Goal: Task Accomplishment & Management: Manage account settings

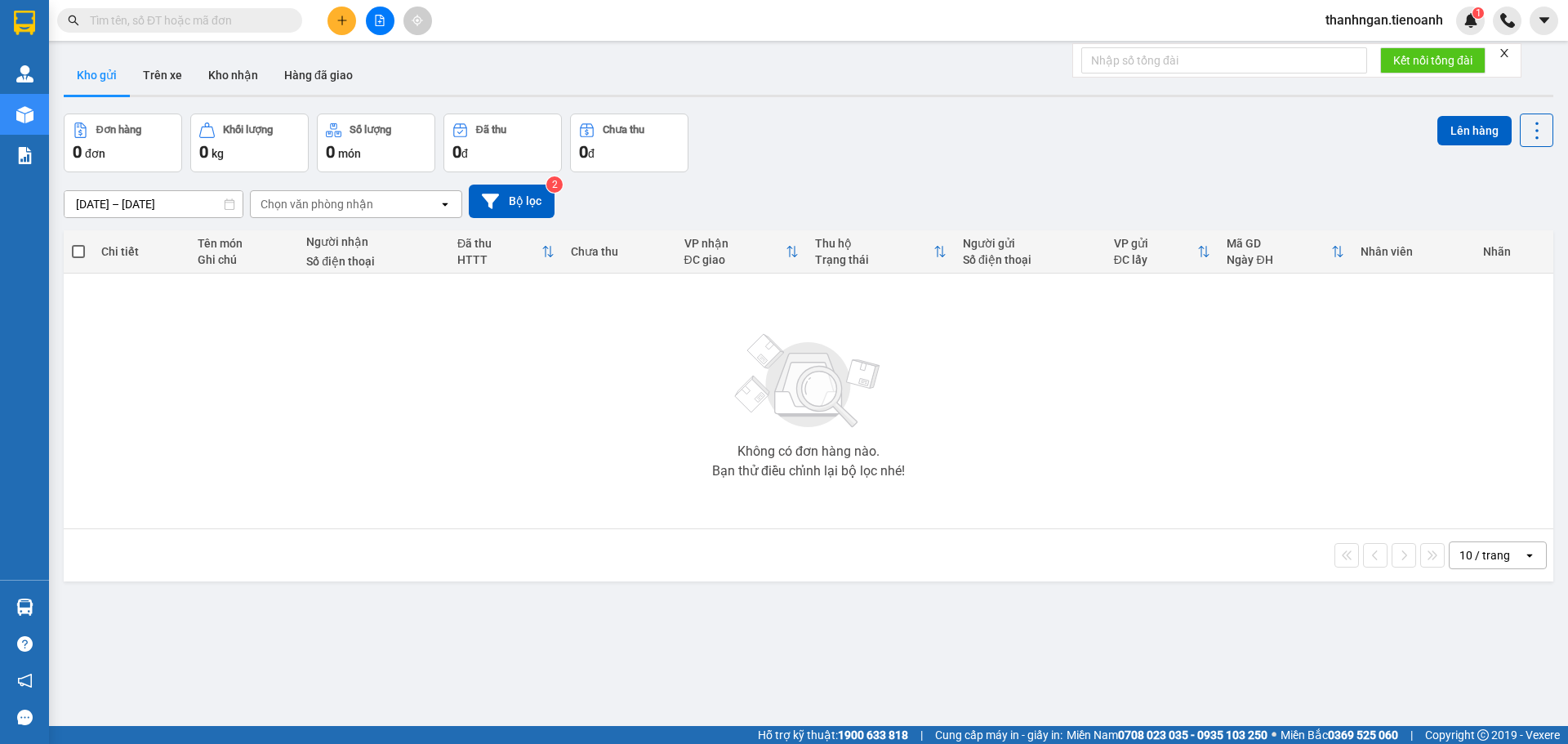
click at [271, 22] on input "text" at bounding box center [186, 19] width 193 height 18
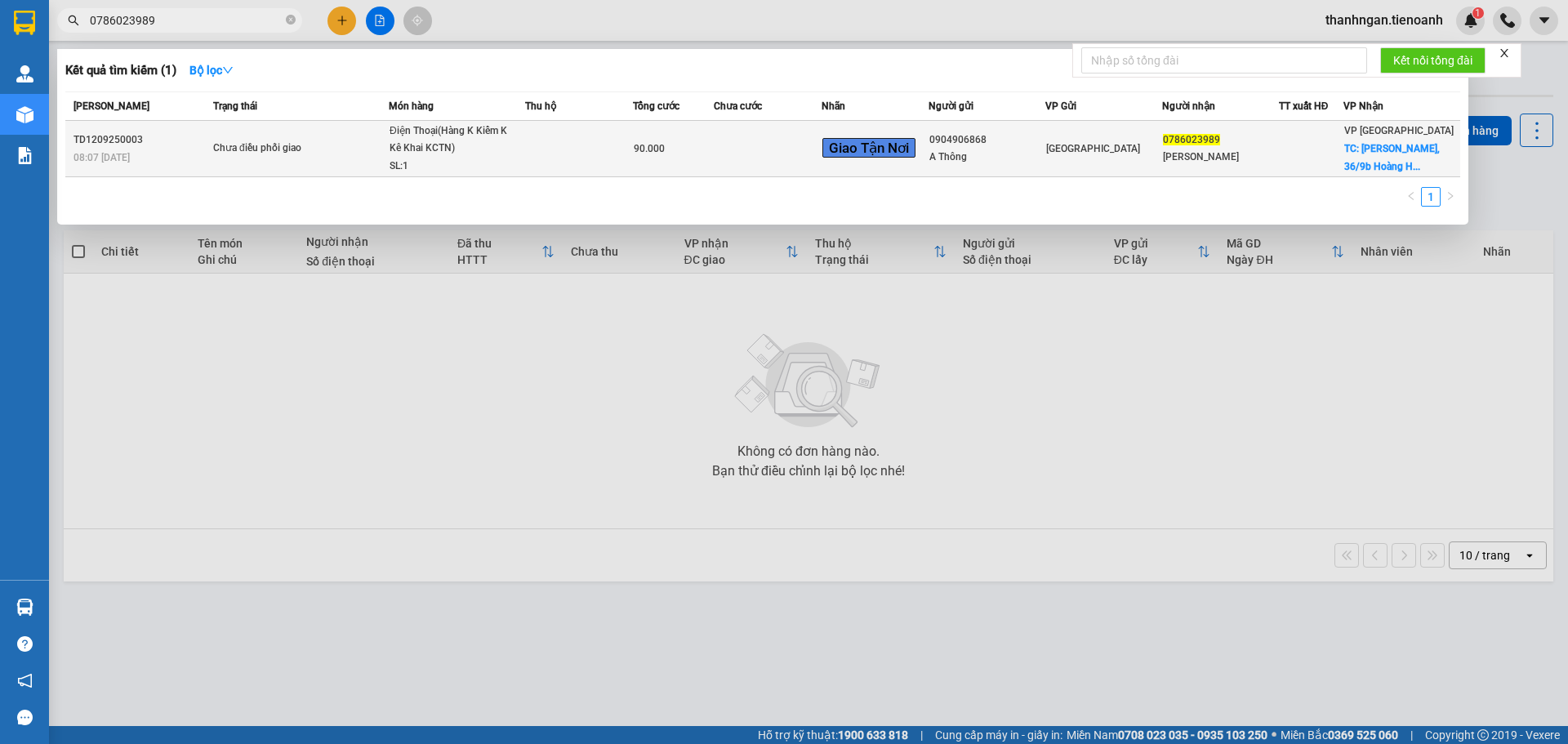
type input "0786023989"
click at [787, 152] on td at bounding box center [768, 149] width 108 height 56
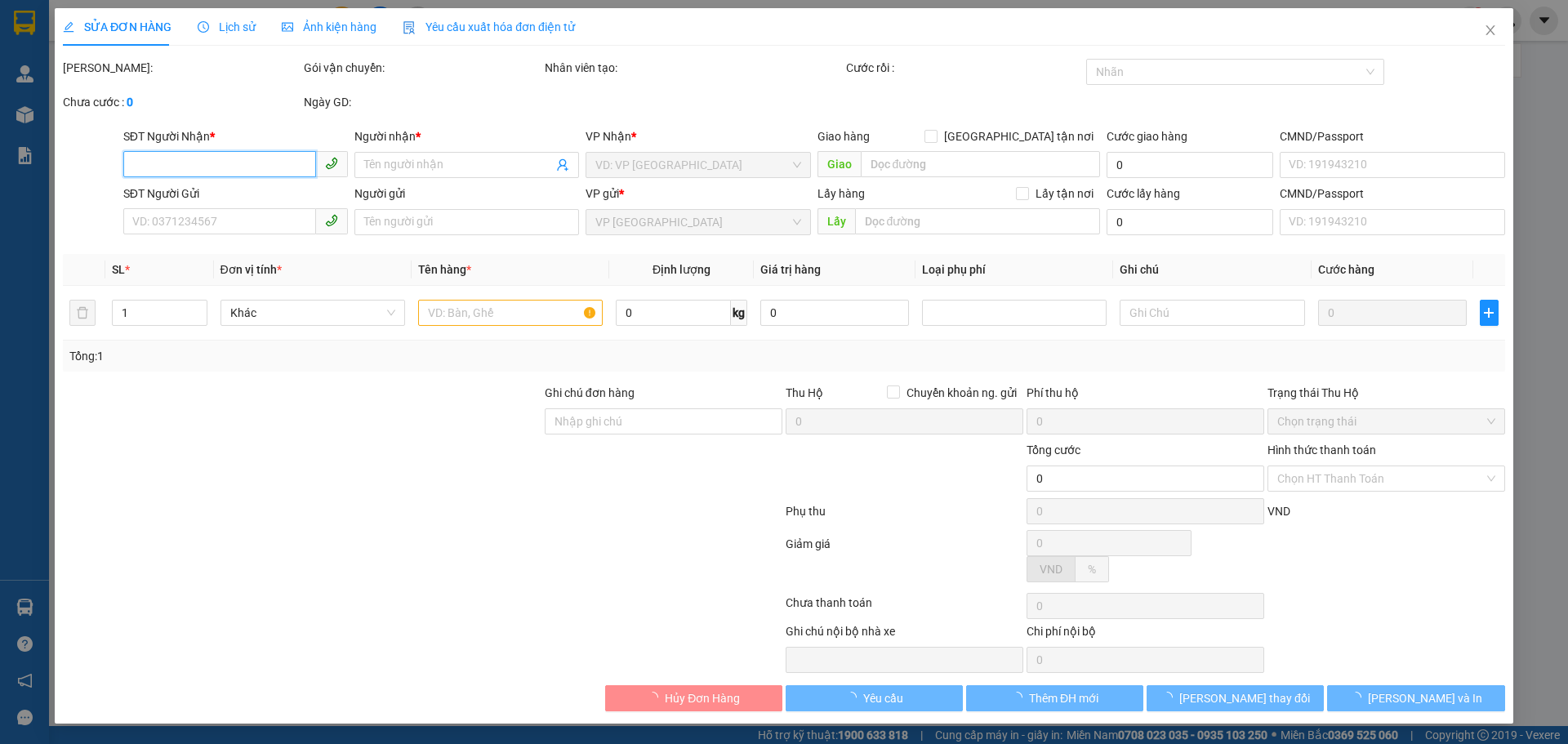
type input "0786023989"
type input "[PERSON_NAME]"
checkbox input "true"
type input "[PERSON_NAME], [STREET_ADDRESS], [GEOGRAPHIC_DATA], [GEOGRAPHIC_DATA]"
type input "0904906868"
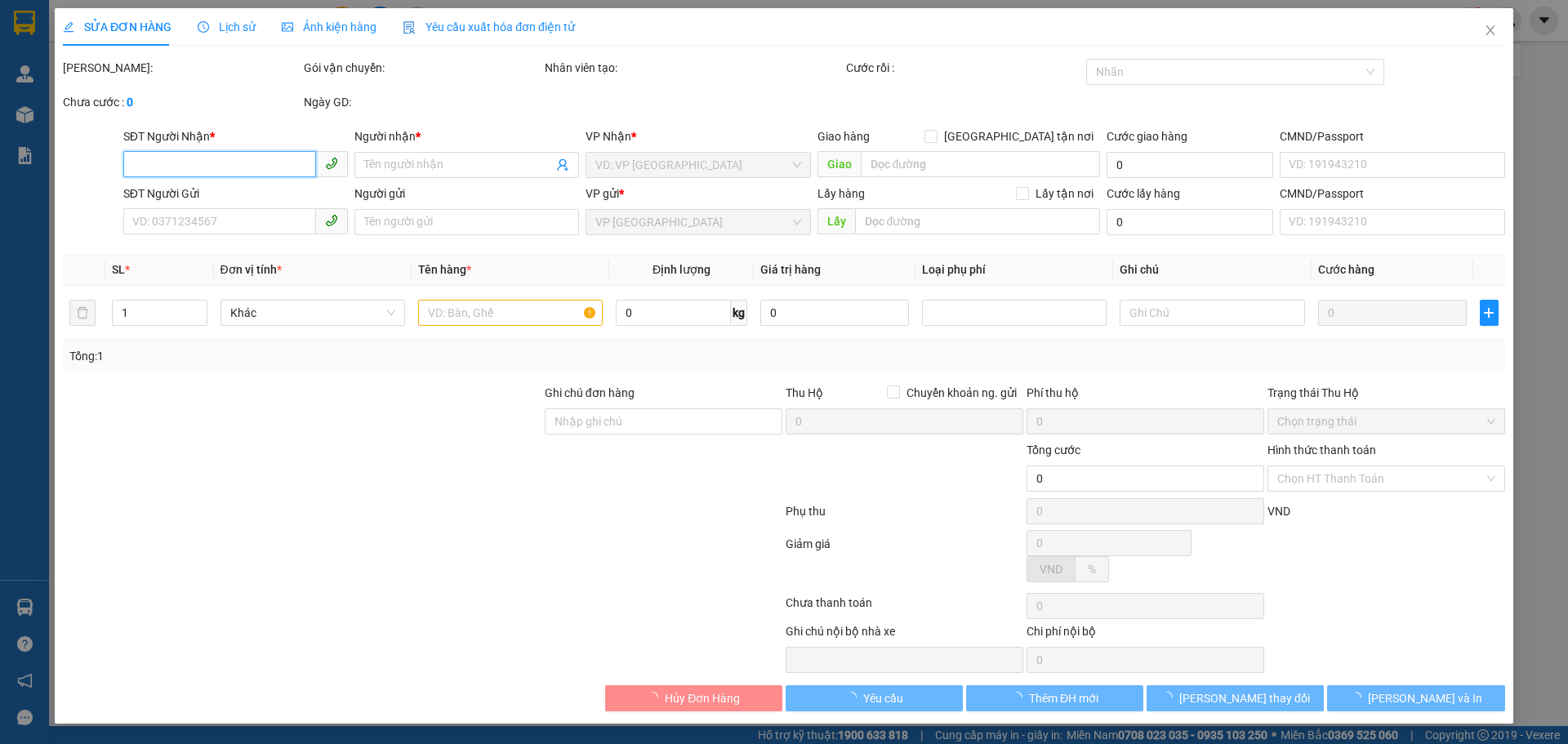
type input "A Thông"
type input "90.000"
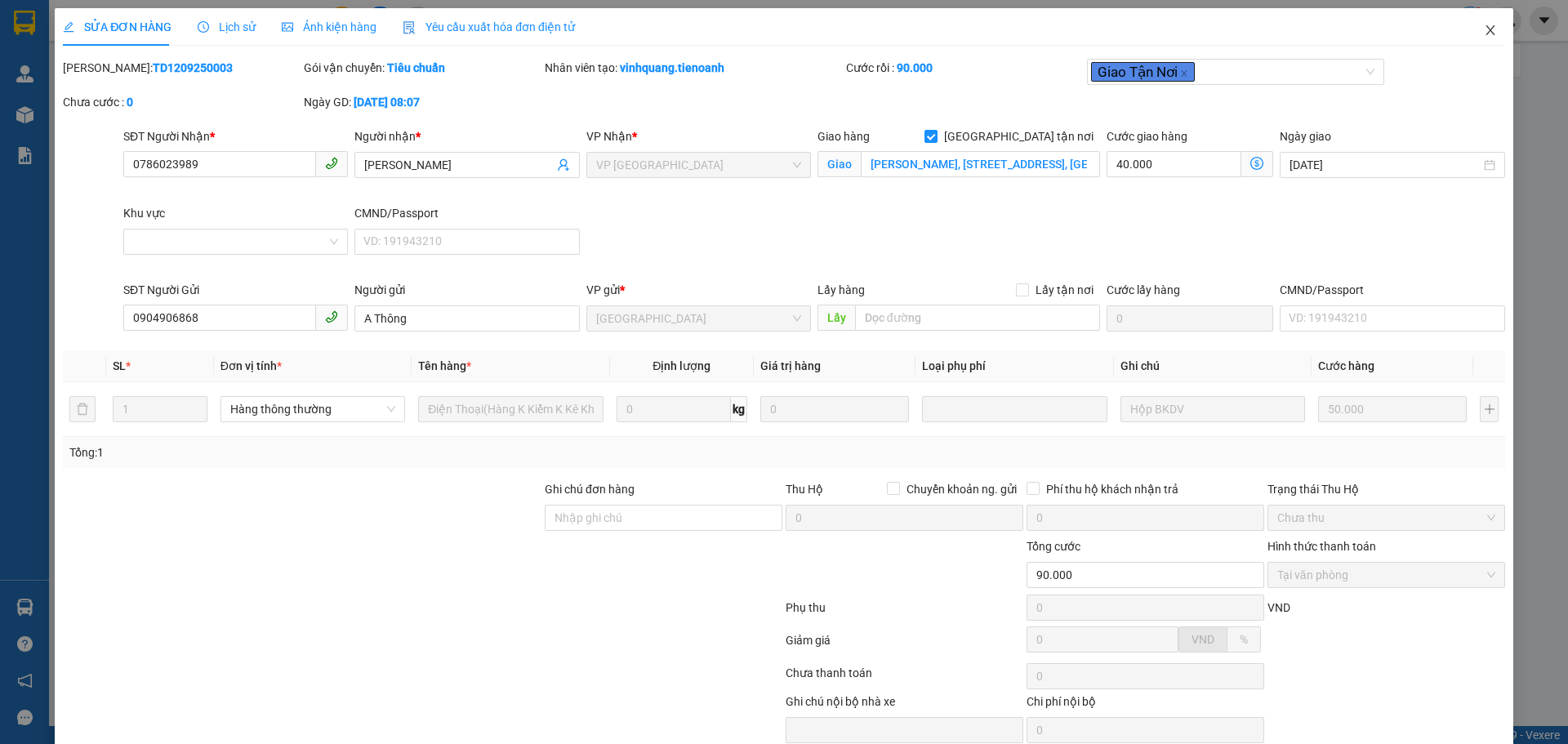
click at [1484, 30] on icon "close" at bounding box center [1490, 30] width 13 height 13
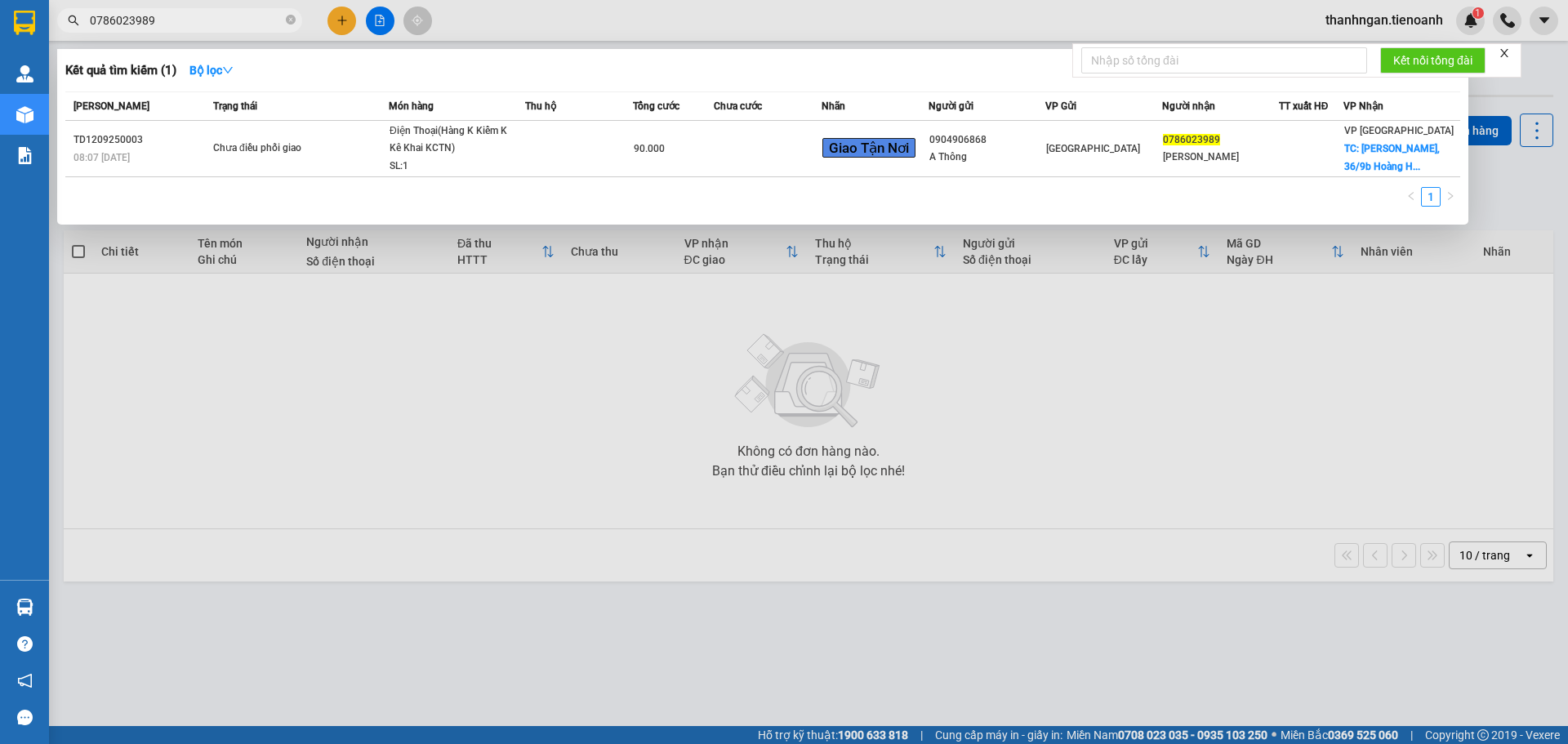
click at [296, 12] on span "0786023989" at bounding box center [179, 20] width 245 height 25
click at [286, 18] on span "0786023989" at bounding box center [179, 20] width 245 height 25
click at [291, 19] on icon "close-circle" at bounding box center [290, 19] width 10 height 10
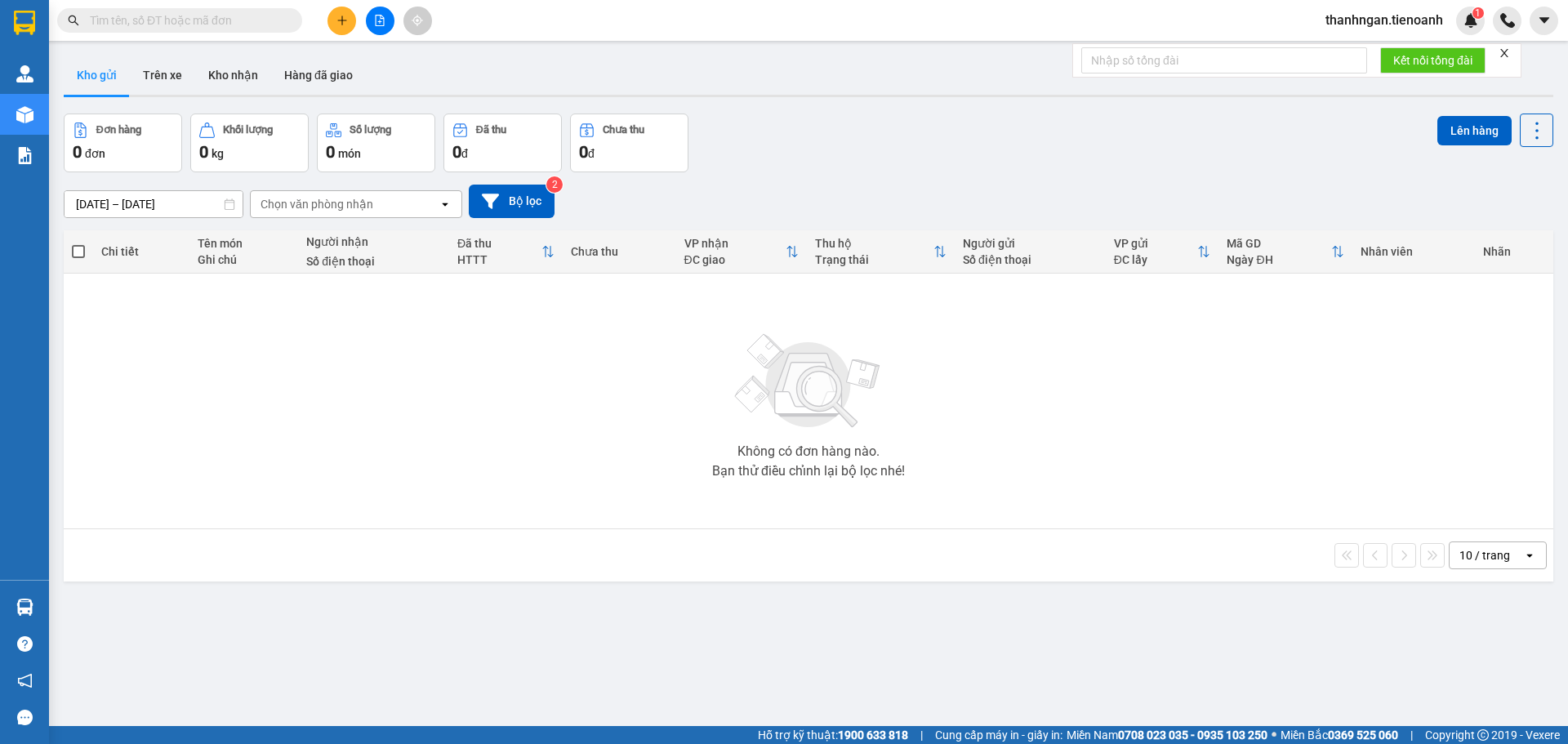
click at [262, 15] on input "text" at bounding box center [186, 19] width 193 height 18
paste input "0988687977"
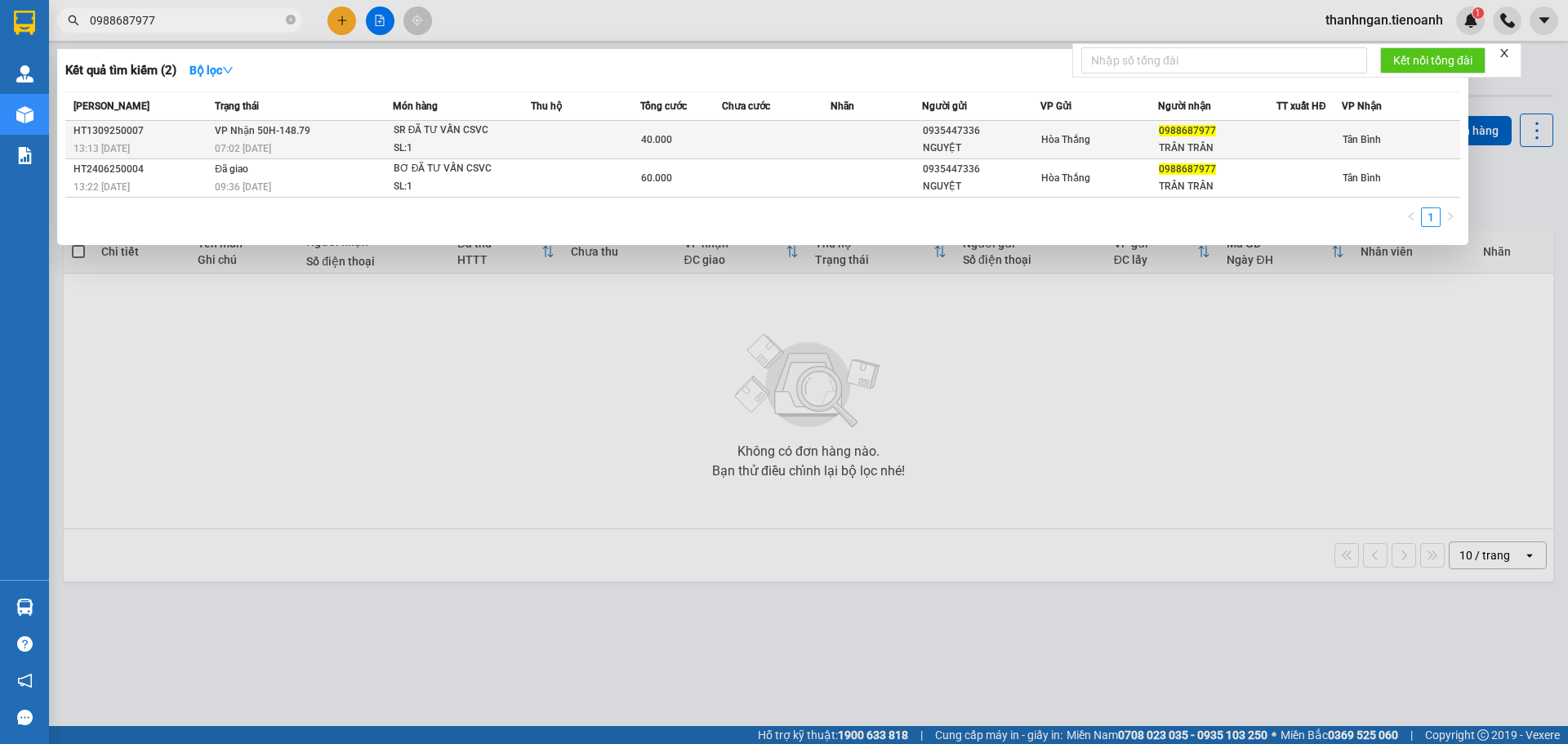
type input "0988687977"
click at [1016, 140] on div "NGUYỆT" at bounding box center [981, 148] width 116 height 18
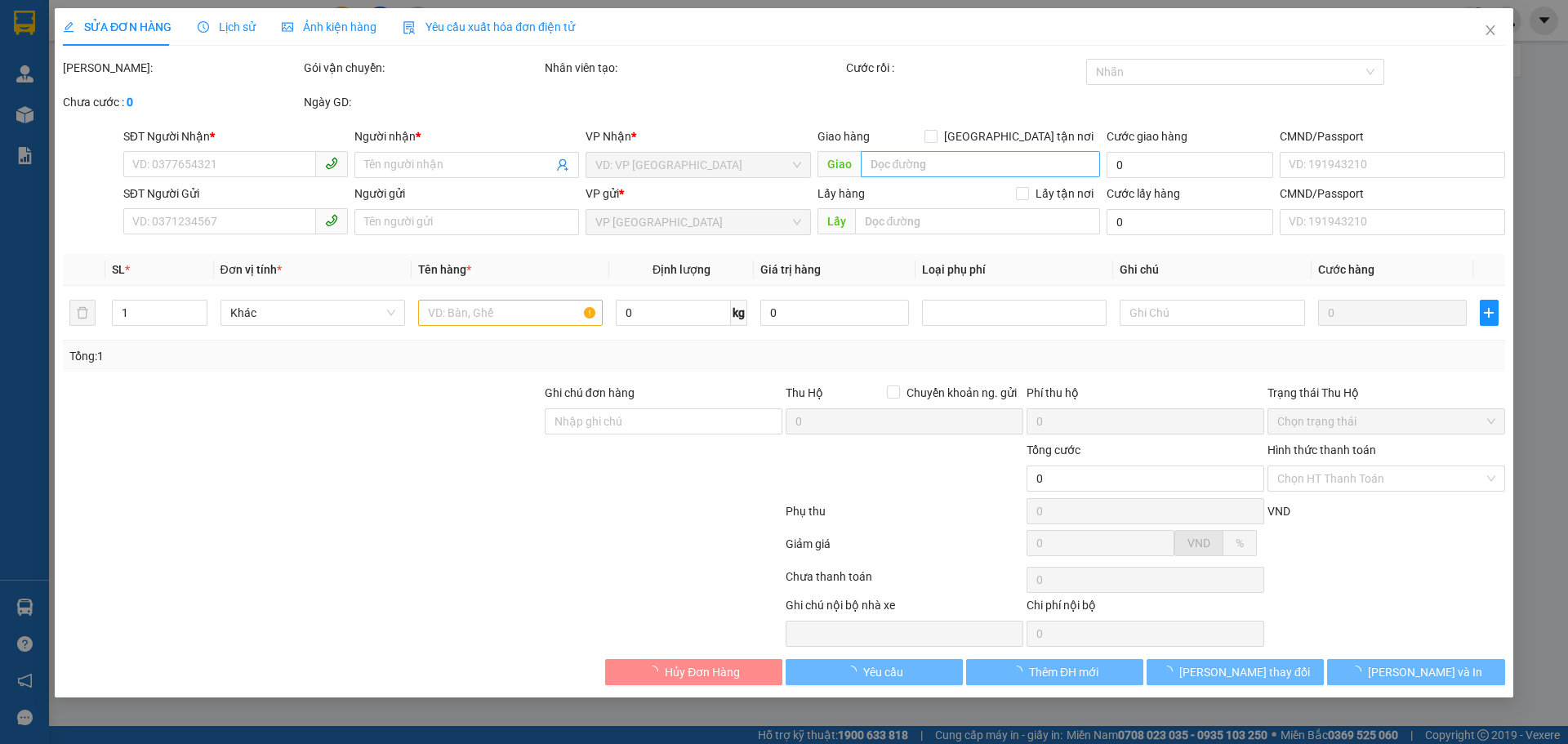
type input "0988687977"
type input "TRÂN TRÂN"
type input "0935447336"
type input "NGUYỆT"
type input "40.000"
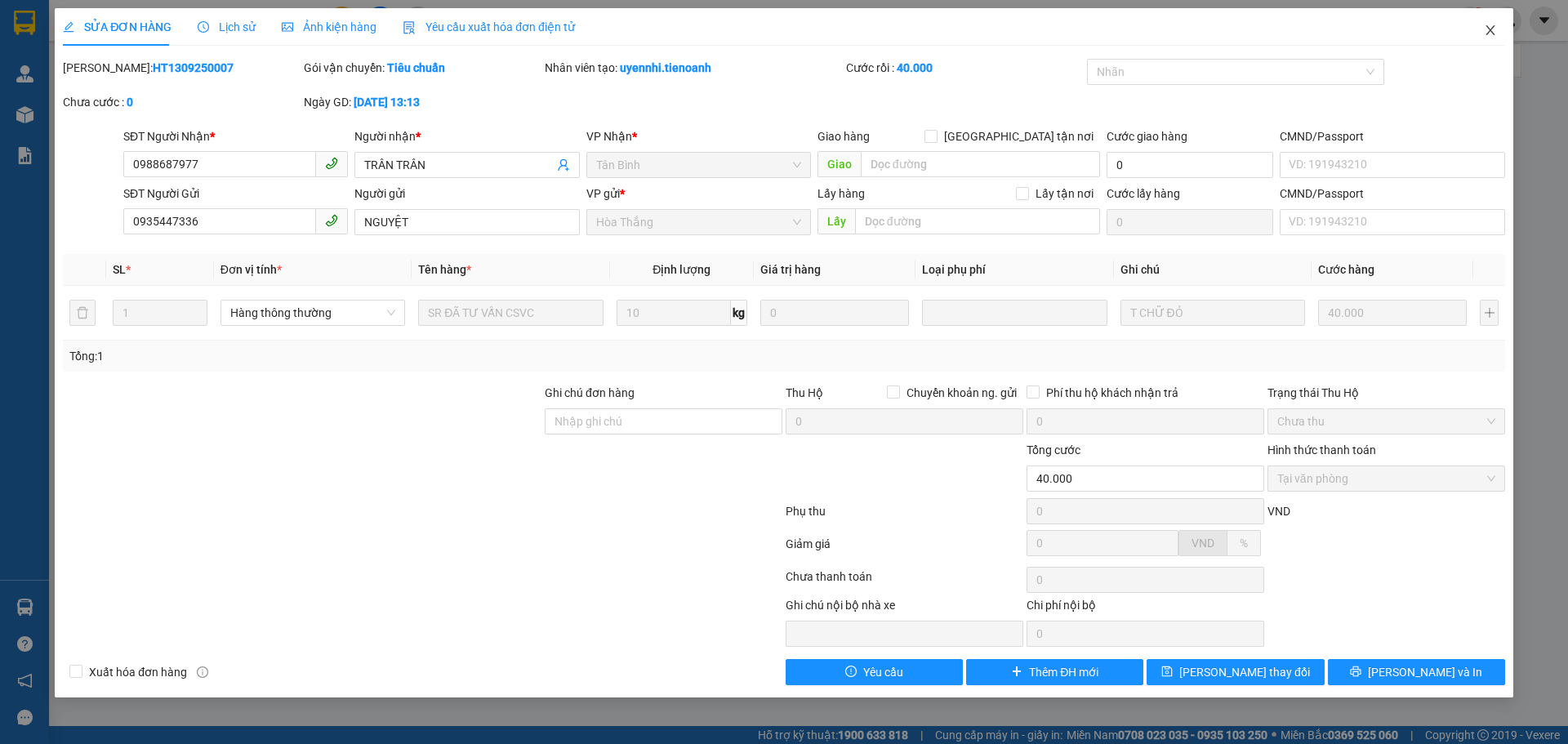
click at [1493, 32] on icon "close" at bounding box center [1490, 30] width 13 height 13
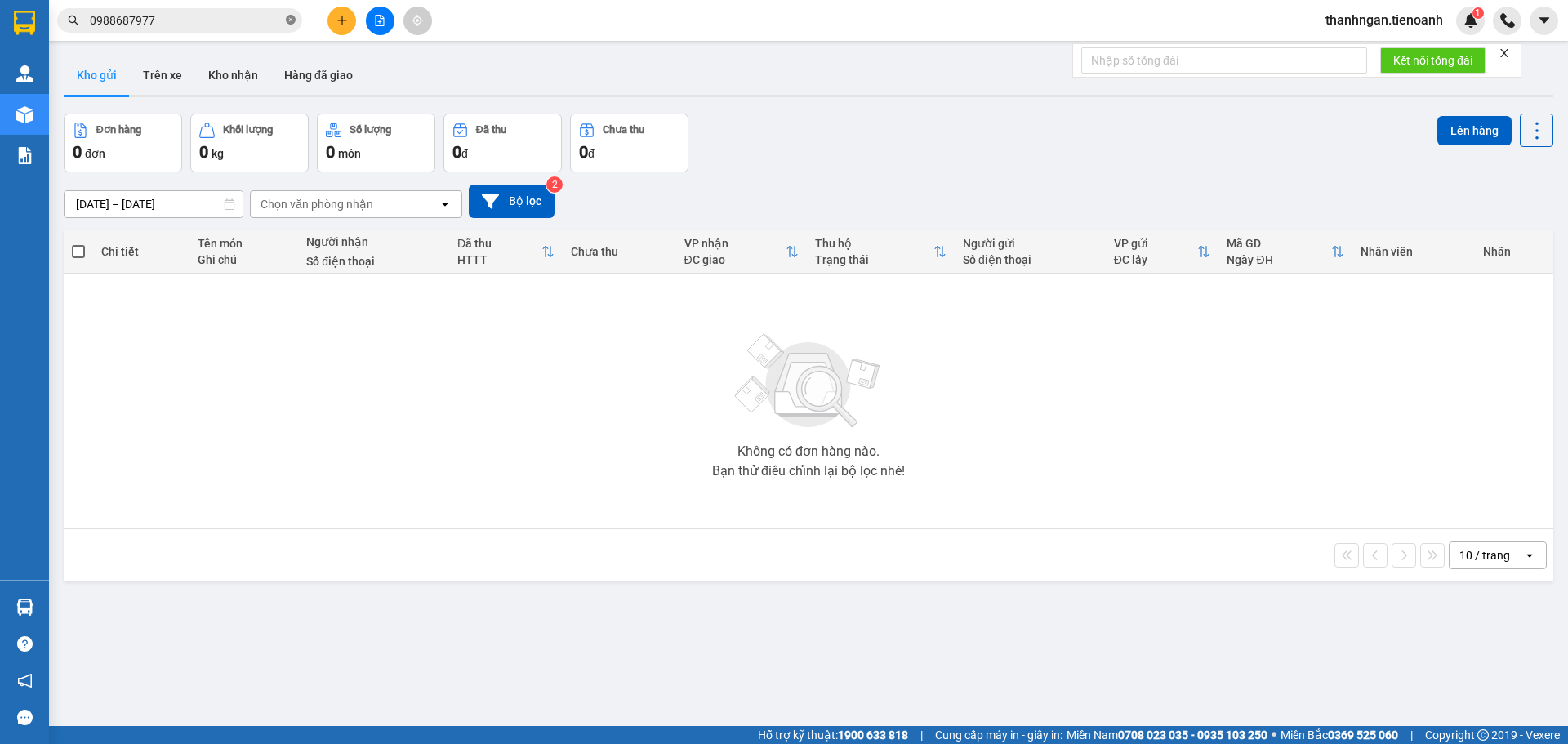
click at [292, 19] on icon "close-circle" at bounding box center [290, 19] width 10 height 10
click at [227, 18] on input "text" at bounding box center [186, 19] width 193 height 18
click at [237, 79] on button "Kho nhận" at bounding box center [233, 75] width 76 height 39
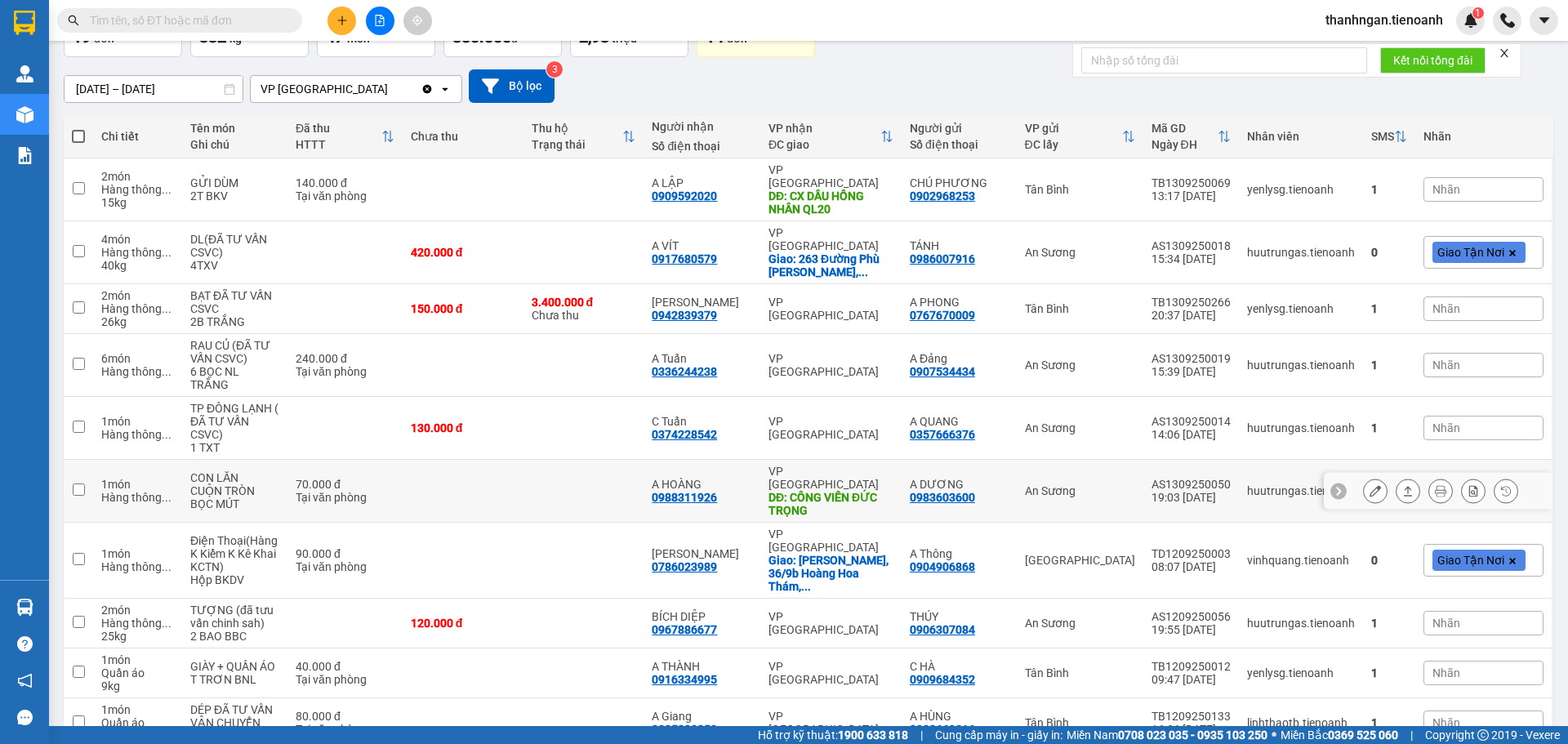
scroll to position [139, 0]
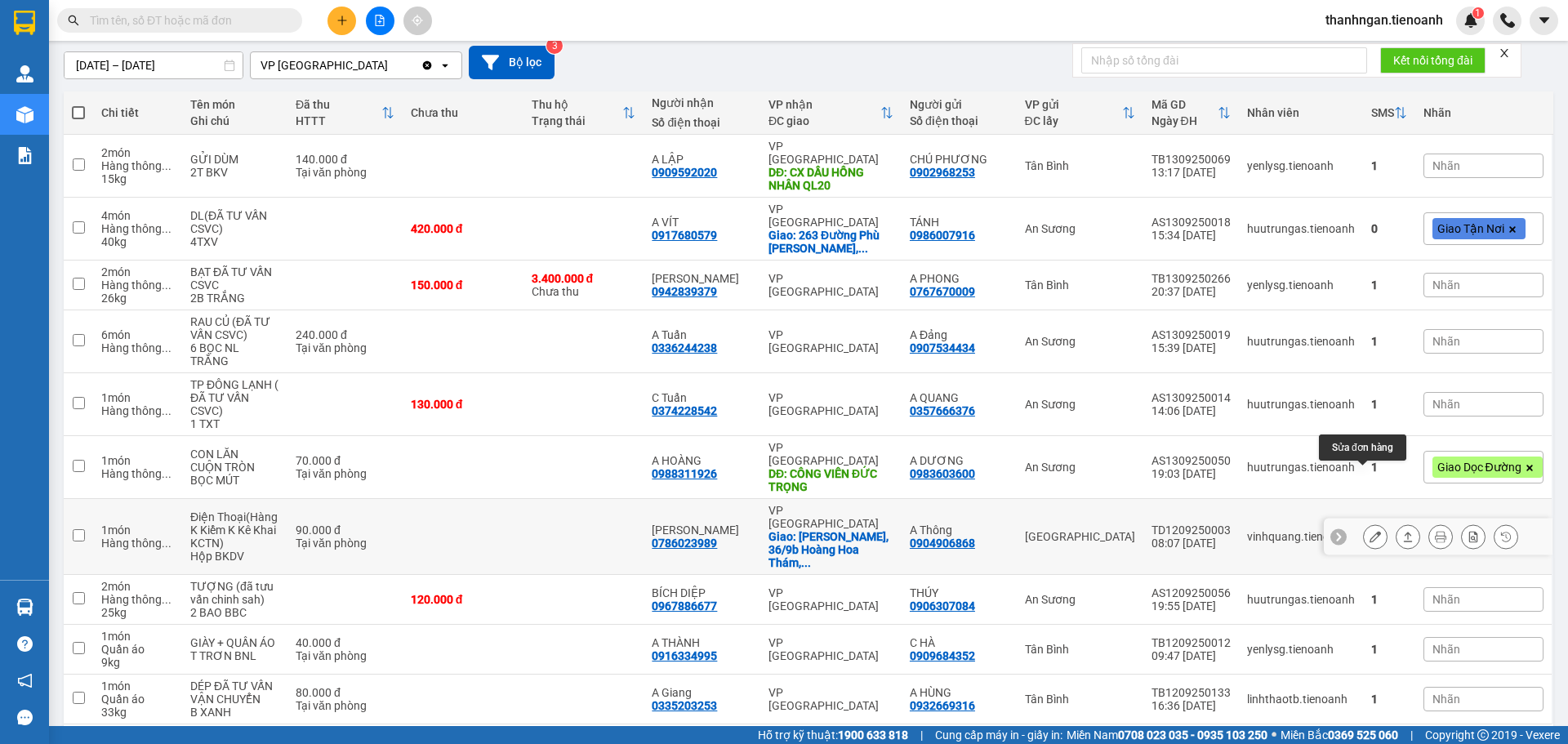
click at [1370, 531] on icon at bounding box center [1376, 537] width 11 height 11
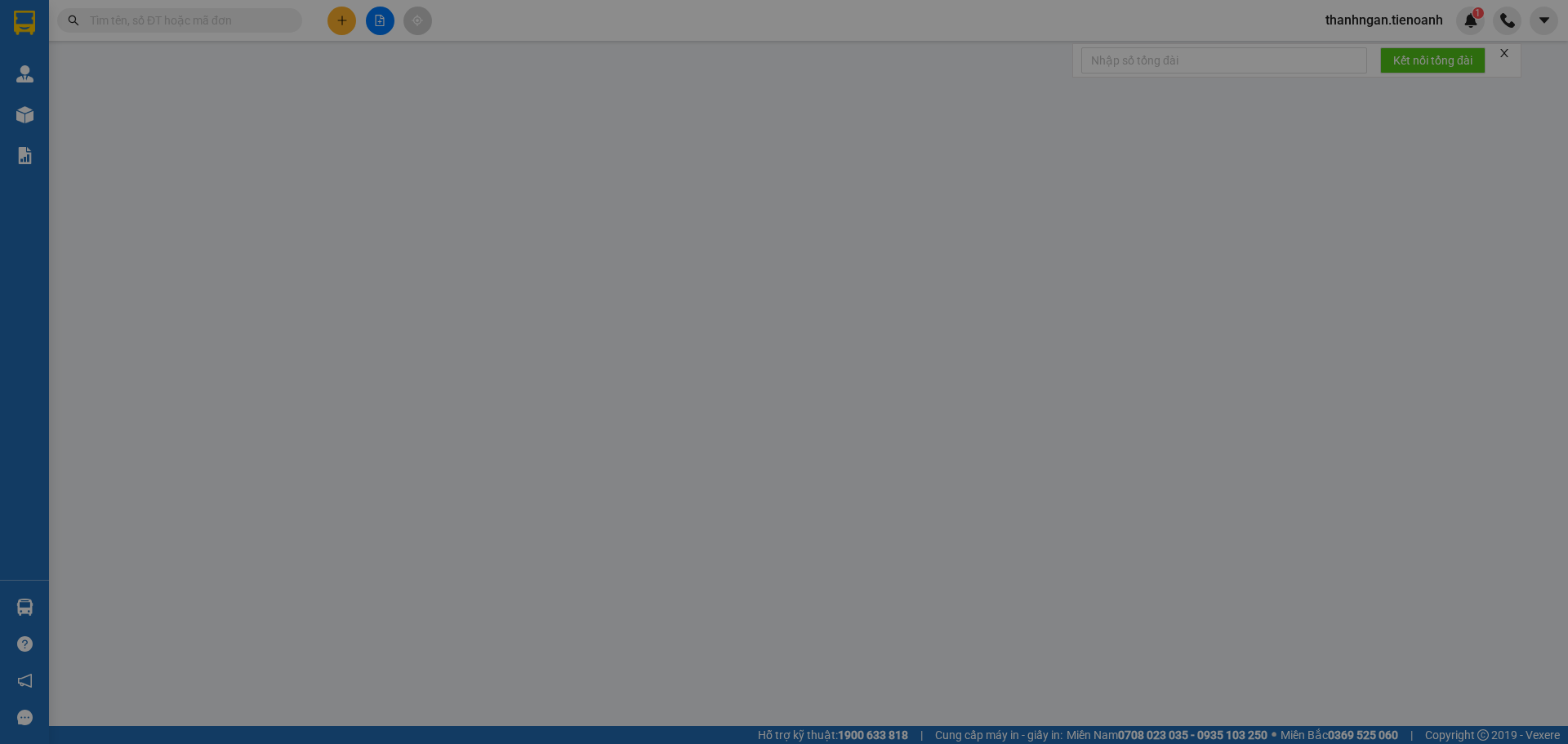
type input "0786023989"
type input "[PERSON_NAME]"
checkbox input "true"
type input "[PERSON_NAME], [STREET_ADDRESS], [GEOGRAPHIC_DATA], [GEOGRAPHIC_DATA]"
type input "0904906868"
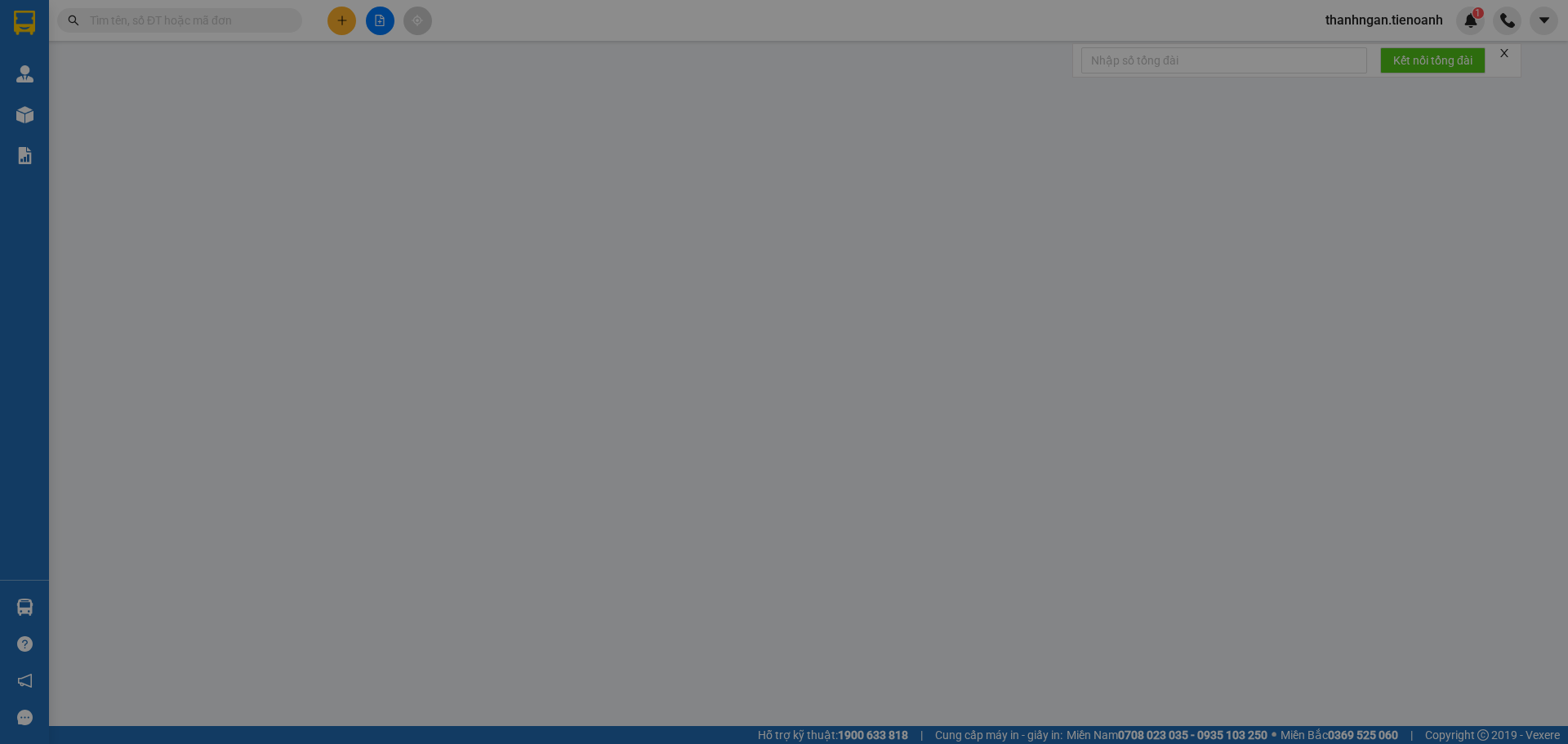
type input "A Thông"
type input "90.000"
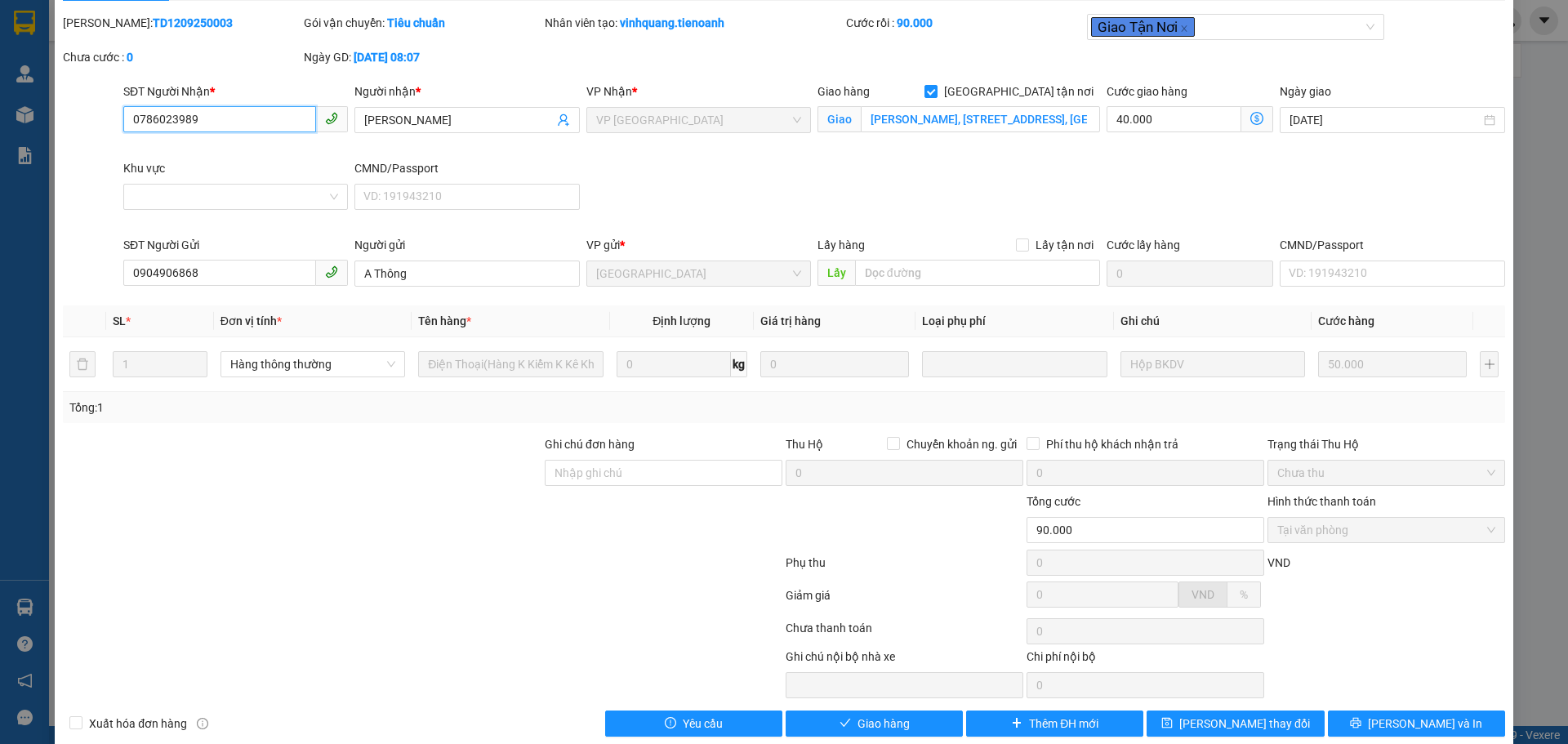
scroll to position [69, 0]
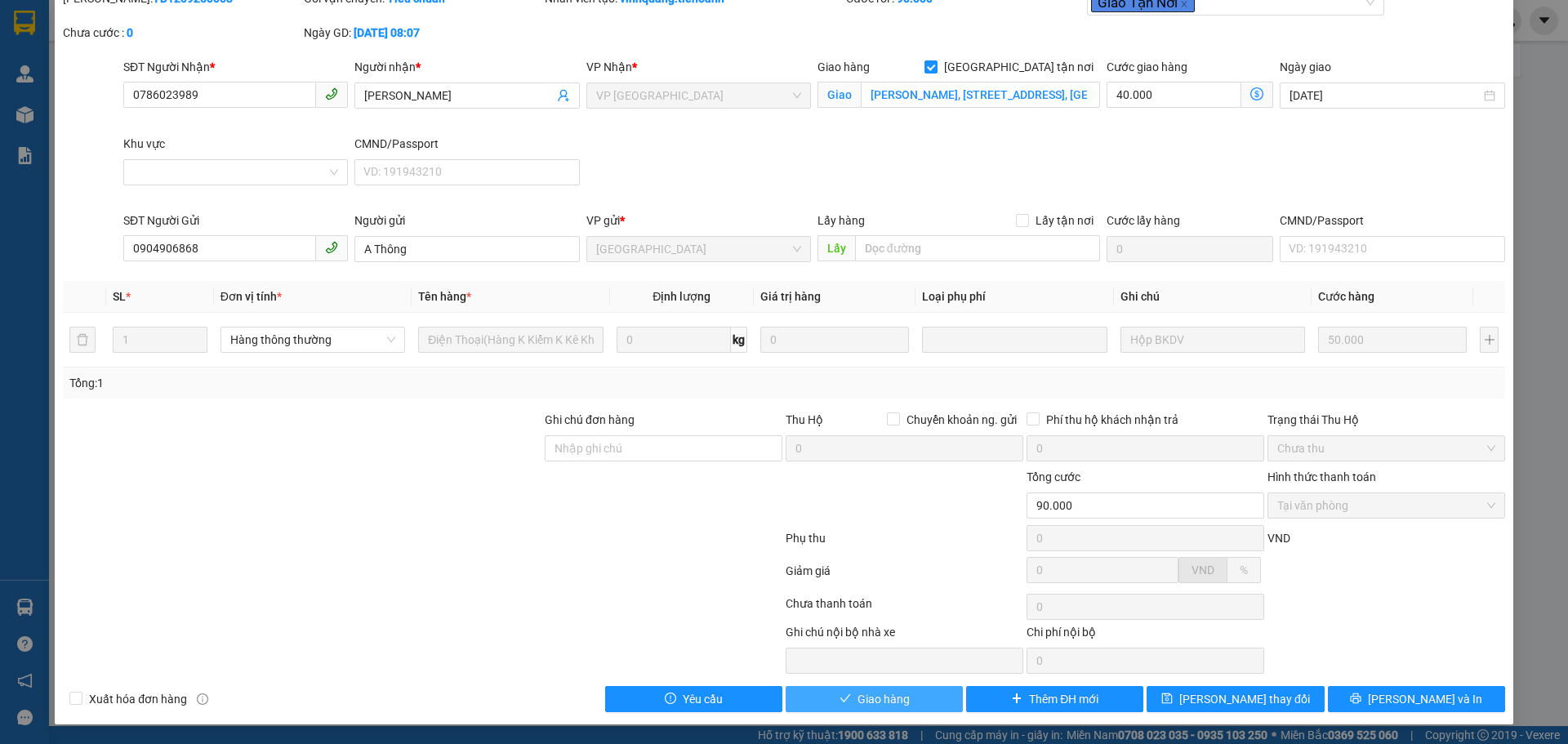
click at [893, 701] on span "Giao hàng" at bounding box center [883, 699] width 53 height 18
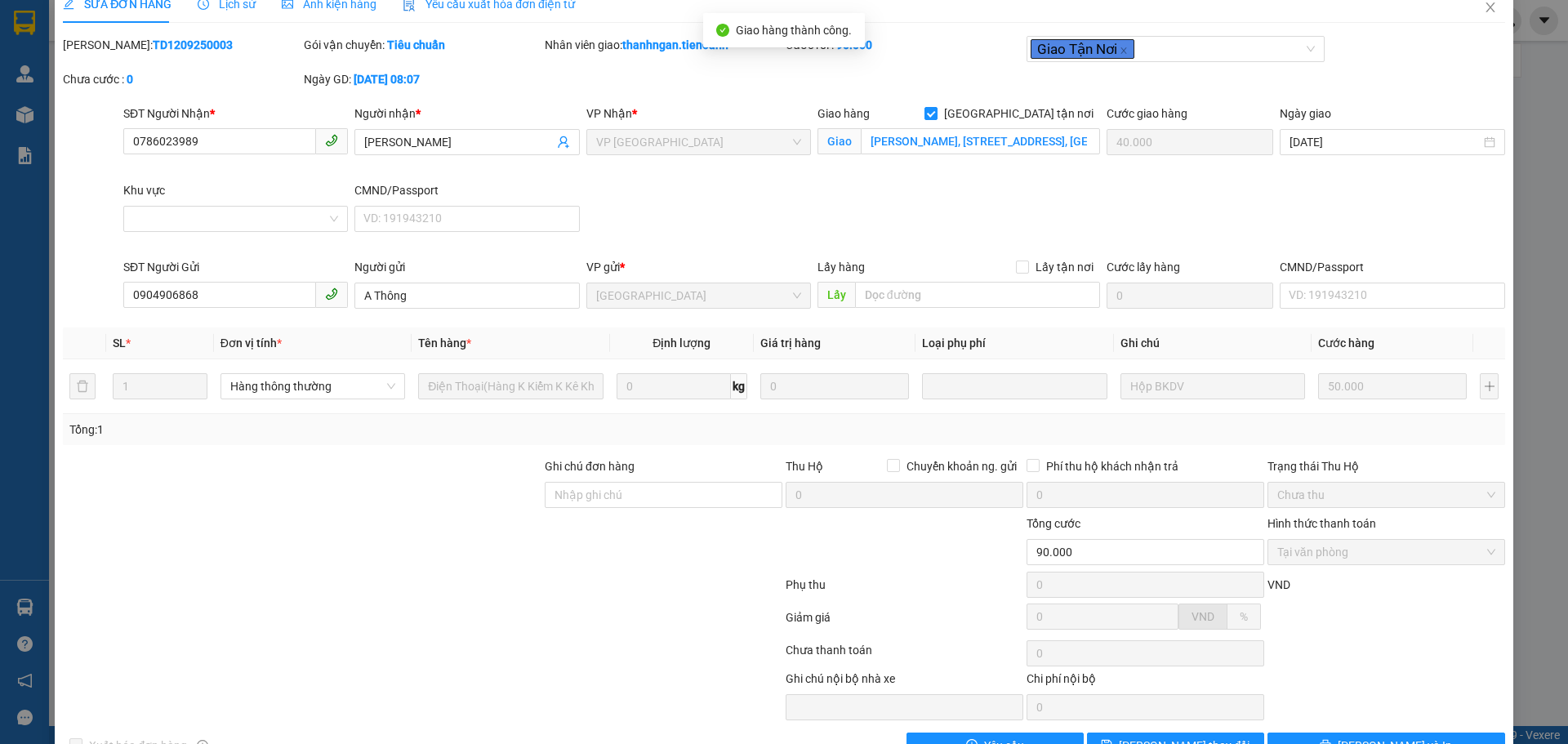
scroll to position [0, 0]
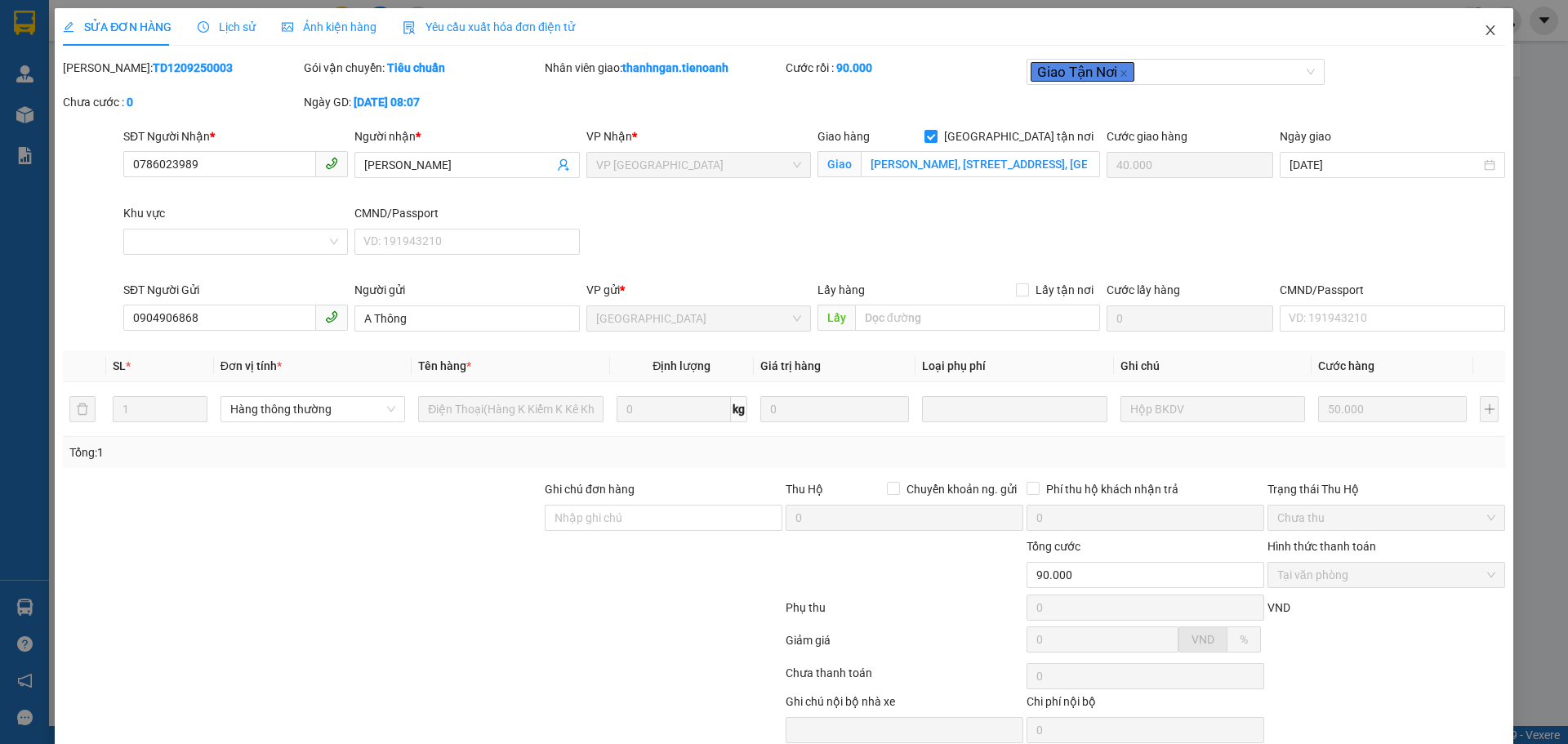
click at [1486, 30] on icon "close" at bounding box center [1490, 30] width 9 height 10
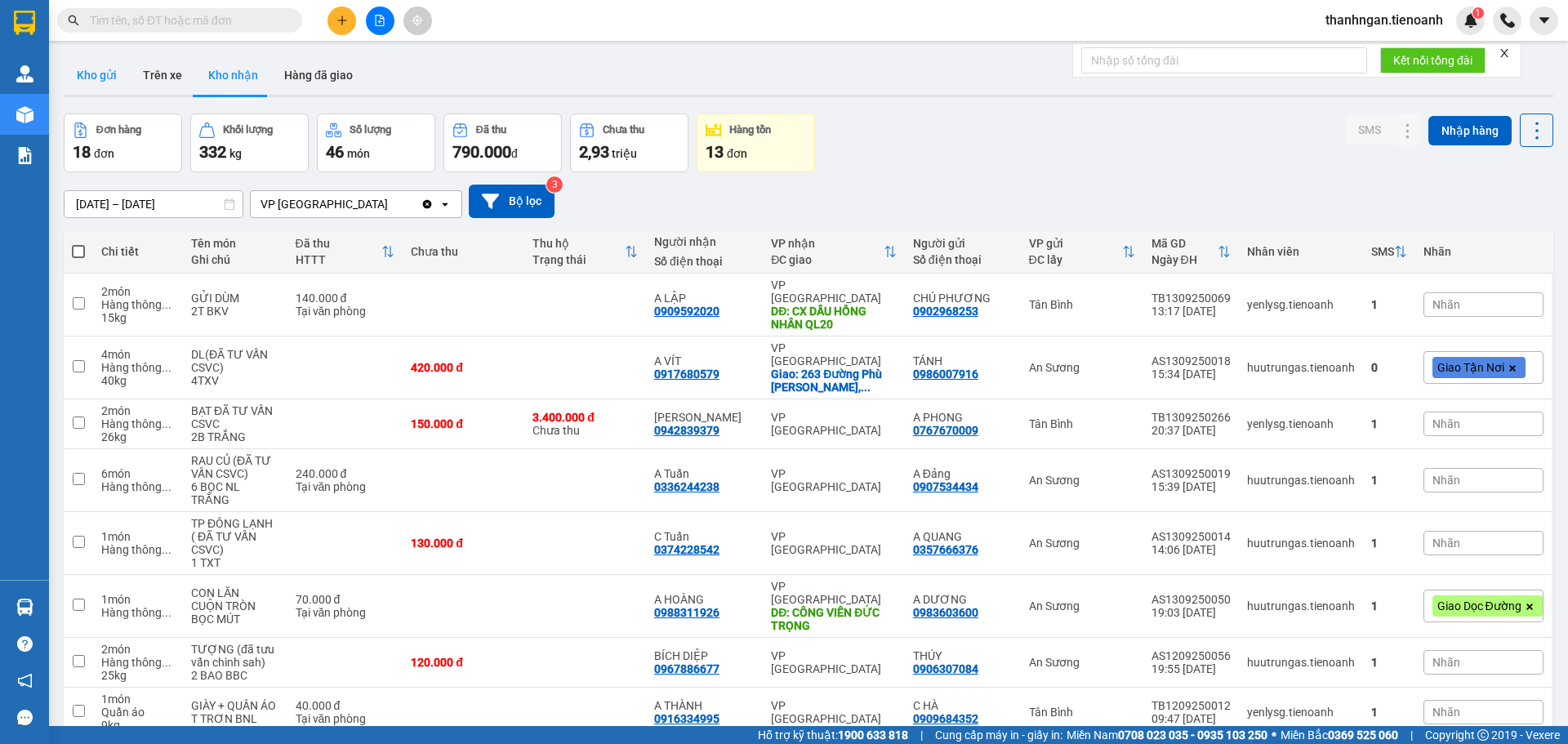
click at [85, 74] on button "Kho gửi" at bounding box center [97, 75] width 67 height 39
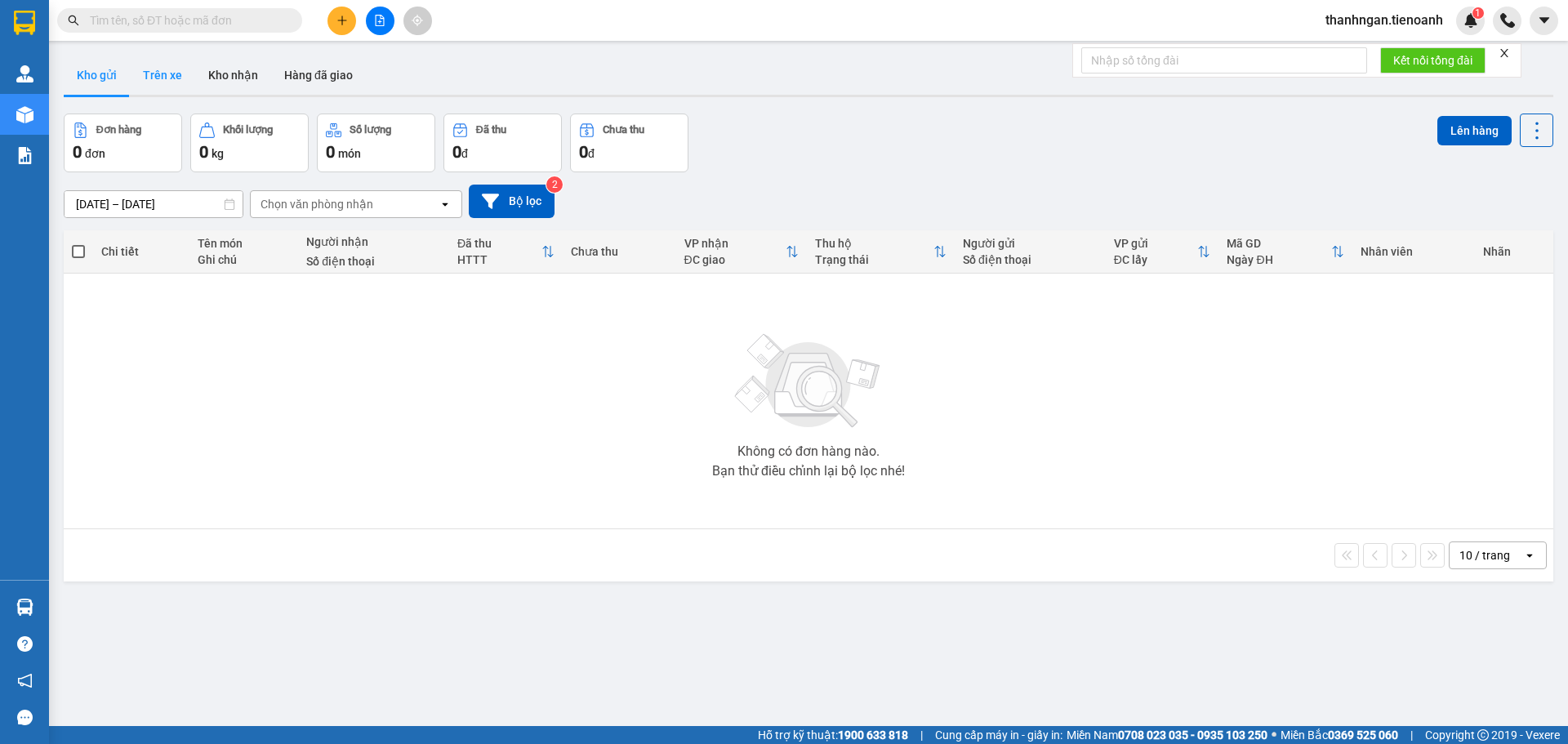
click at [145, 73] on button "Trên xe" at bounding box center [163, 75] width 66 height 39
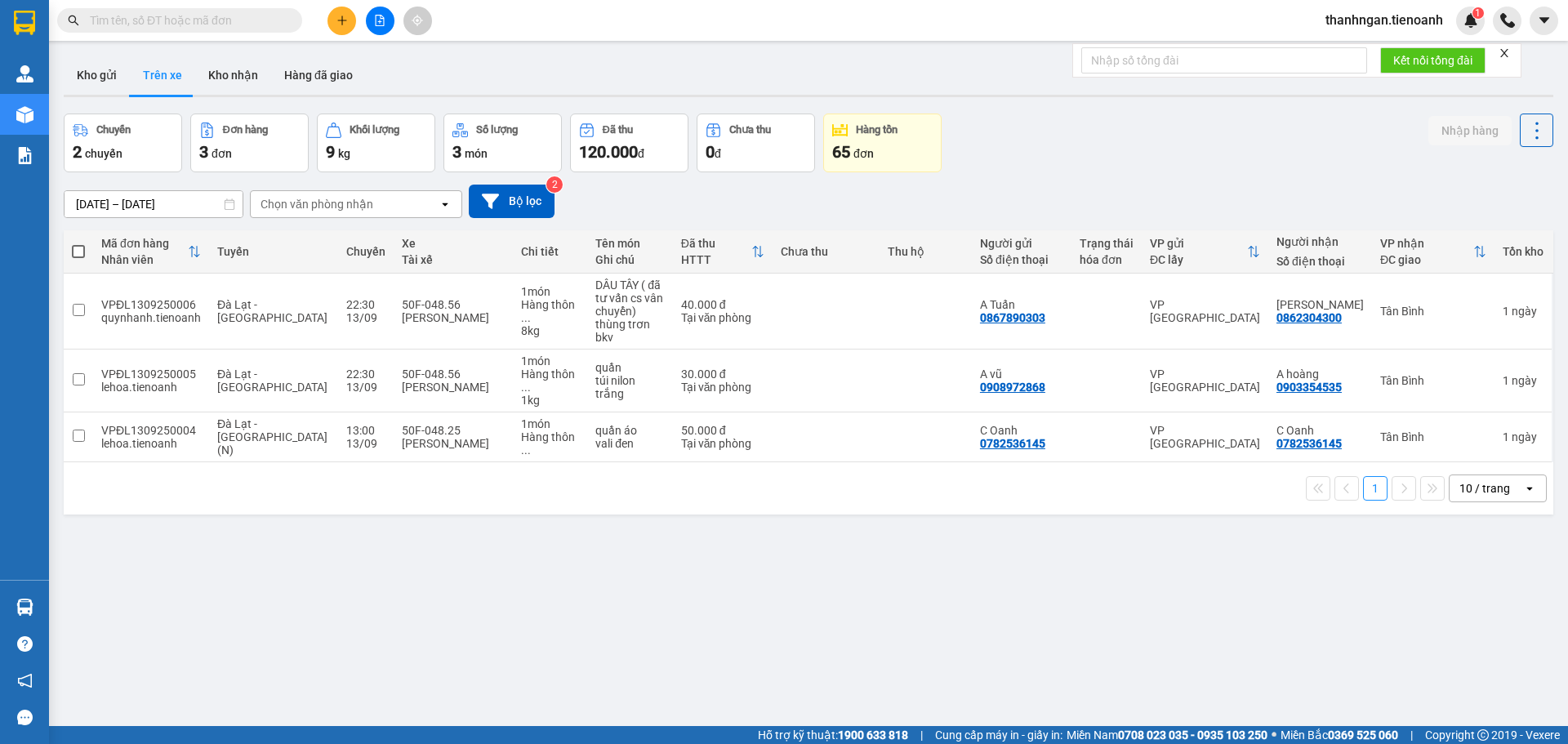
click at [78, 246] on span at bounding box center [79, 251] width 13 height 13
click at [79, 243] on input "checkbox" at bounding box center [79, 243] width 0 height 0
checkbox input "true"
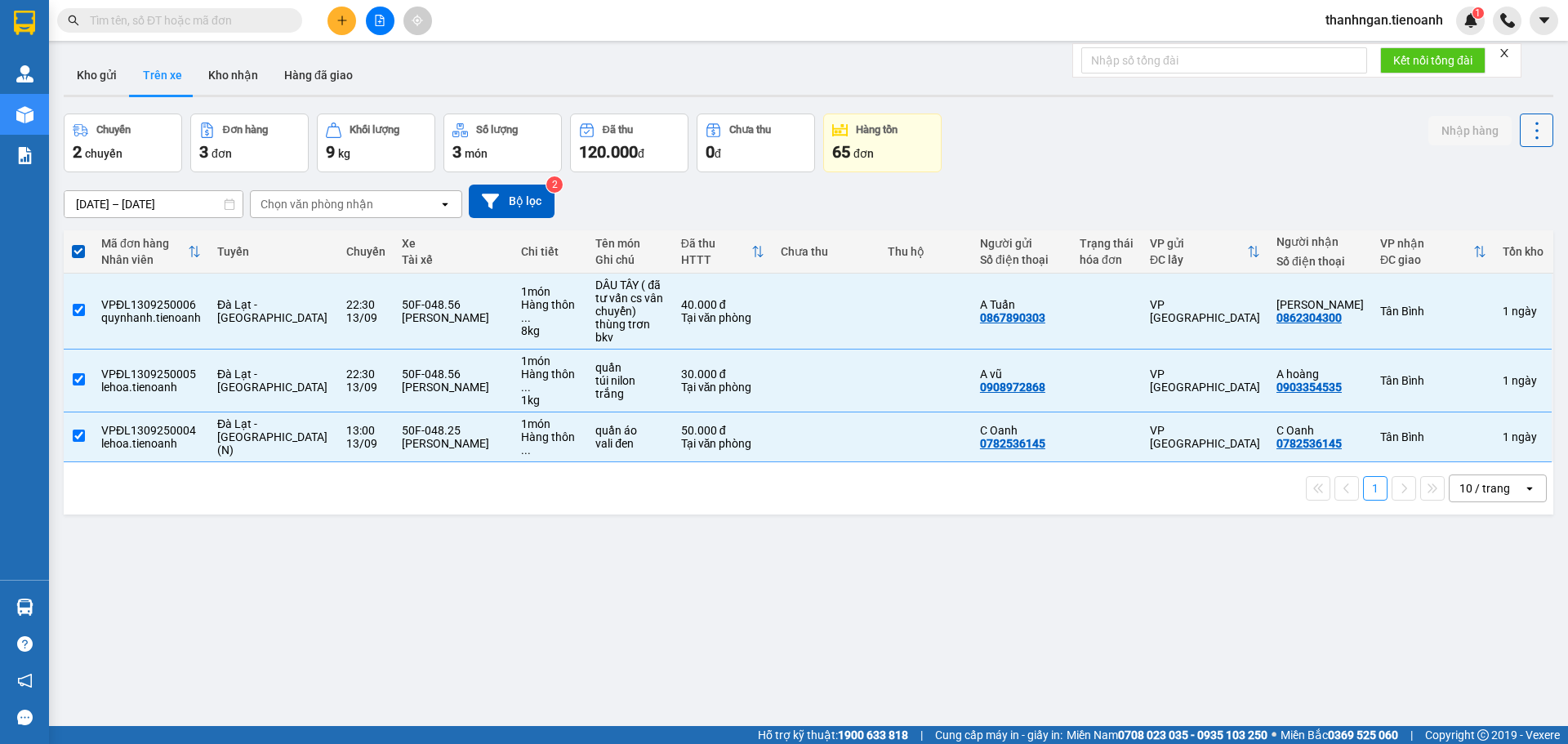
click at [1536, 130] on icon at bounding box center [1538, 130] width 4 height 18
click at [1317, 165] on div "Chuyến 2 chuyến Đơn hàng 3 đơn Khối lượng 9 kg Số lượng 3 món Đã thu 120.000 đ …" at bounding box center [808, 143] width 1490 height 59
click at [365, 203] on div "Chọn văn phòng nhận" at bounding box center [317, 204] width 113 height 17
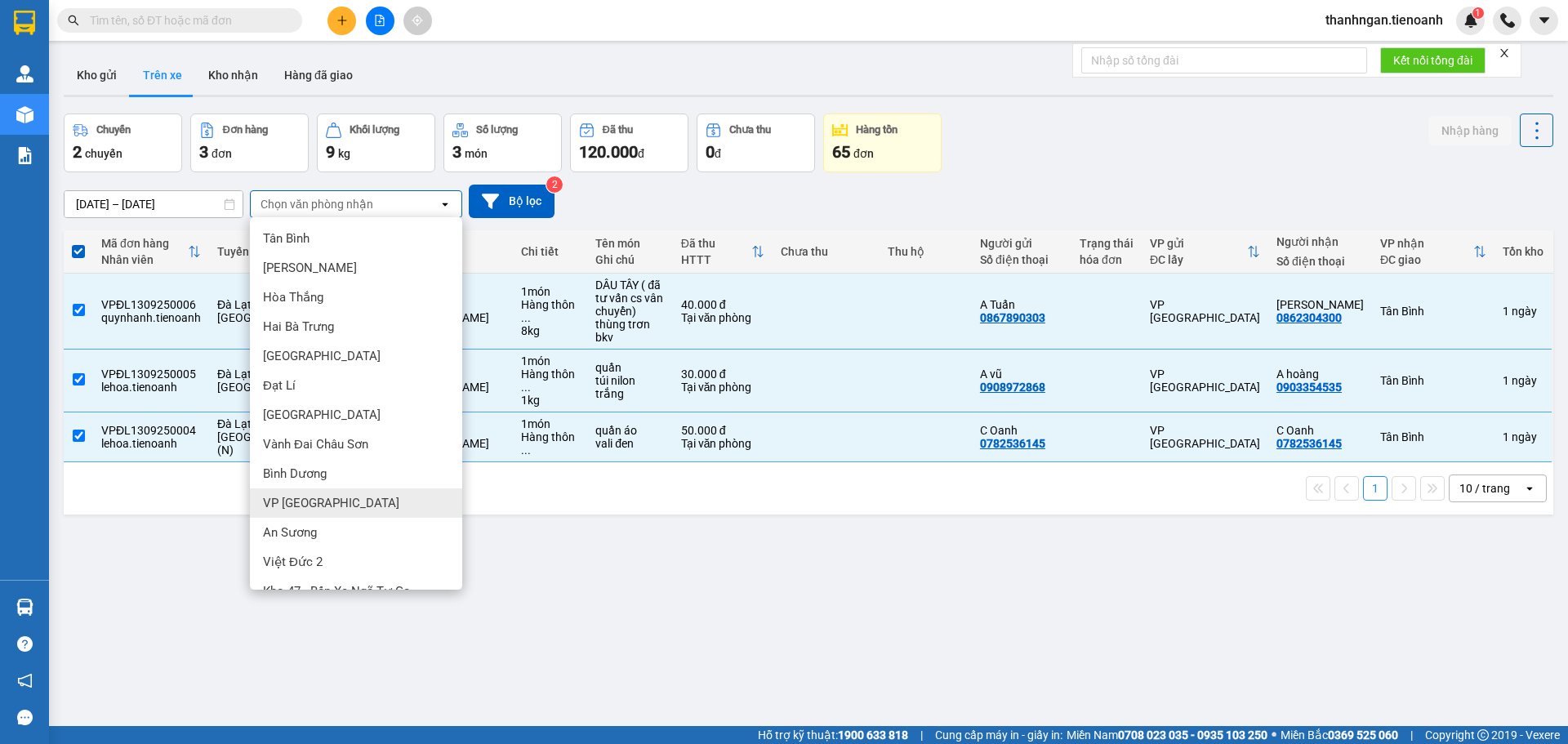
click at [321, 504] on div "VP [GEOGRAPHIC_DATA]" at bounding box center [357, 504] width 213 height 30
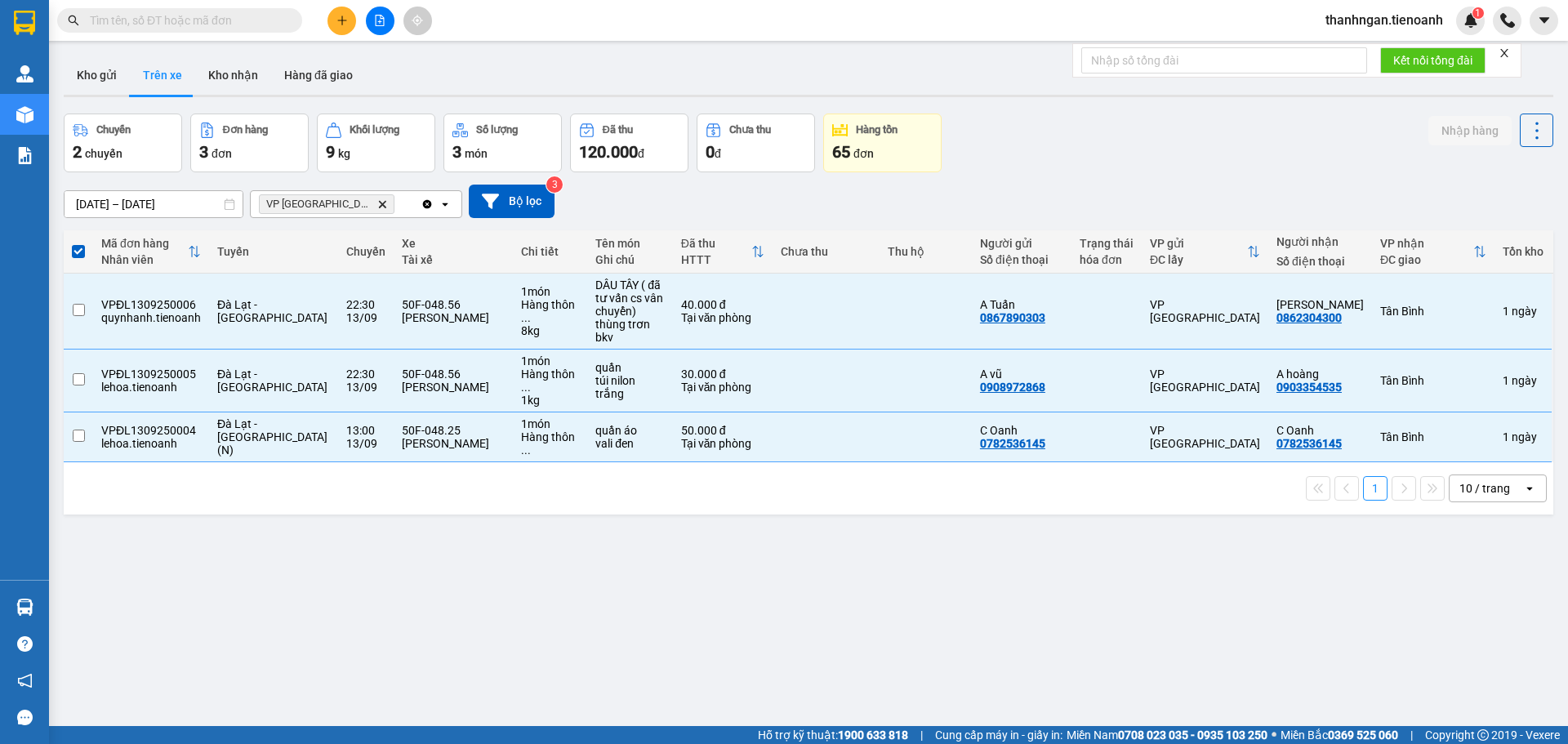
checkbox input "false"
